Goal: Task Accomplishment & Management: Complete application form

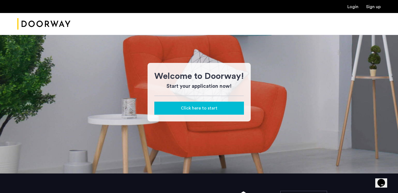
scroll to position [27, 0]
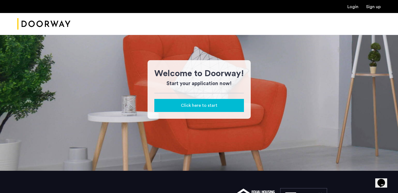
click at [204, 109] on button "Click here to start" at bounding box center [199, 105] width 90 height 13
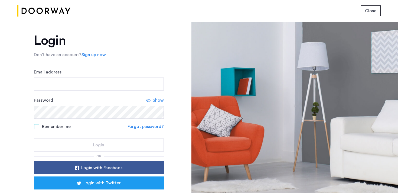
scroll to position [5, 0]
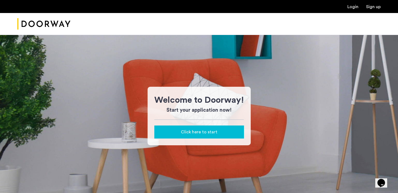
click at [207, 132] on span "Click here to start" at bounding box center [199, 132] width 37 height 6
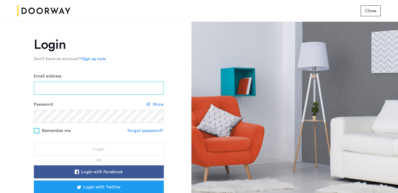
click at [104, 91] on input "Email address" at bounding box center [99, 87] width 130 height 13
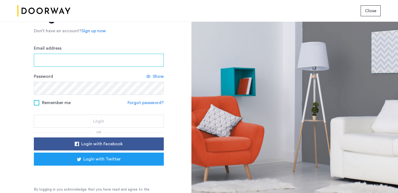
scroll to position [22, 0]
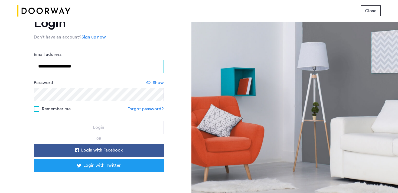
type input "**********"
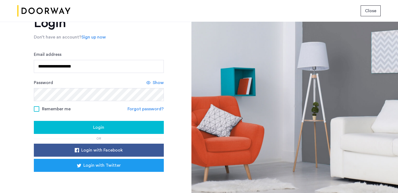
click at [37, 107] on span at bounding box center [36, 108] width 5 height 5
click at [99, 128] on span "Login" at bounding box center [98, 127] width 11 height 6
